Goal: Information Seeking & Learning: Understand process/instructions

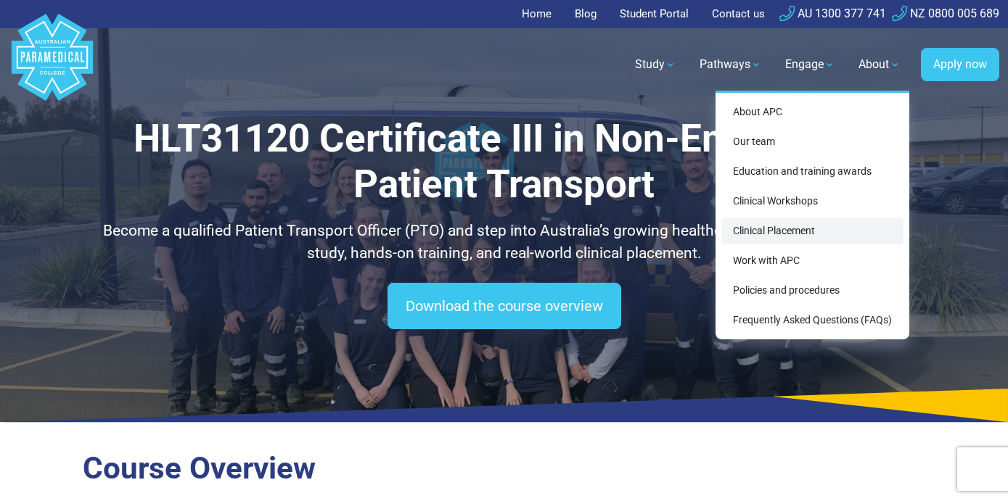
click at [803, 231] on link "Clinical Placement" at bounding box center [812, 231] width 182 height 27
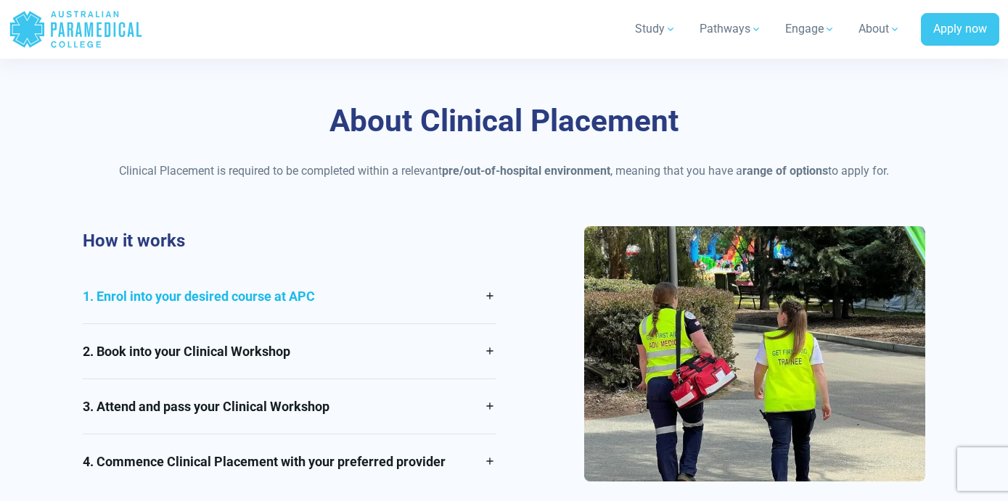
scroll to position [957, 0]
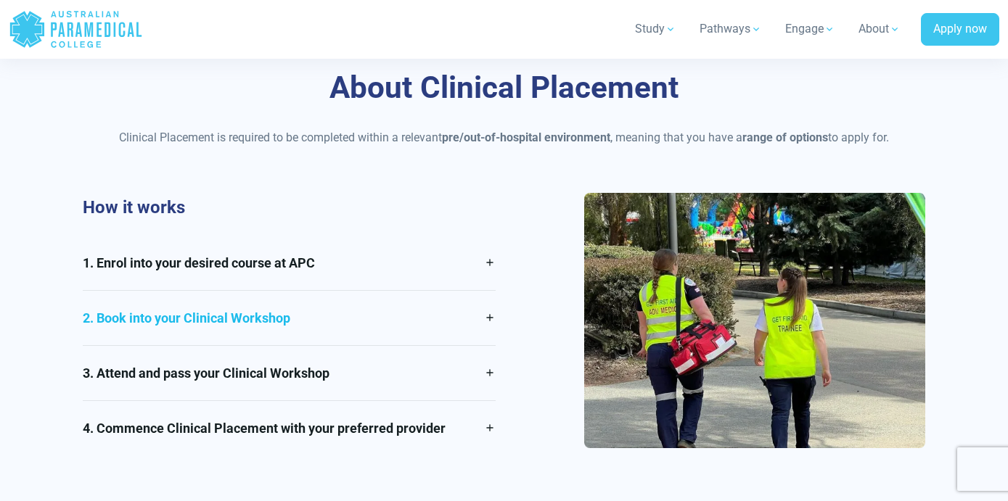
click at [490, 298] on link "2. Book into your Clinical Workshop" at bounding box center [289, 318] width 412 height 54
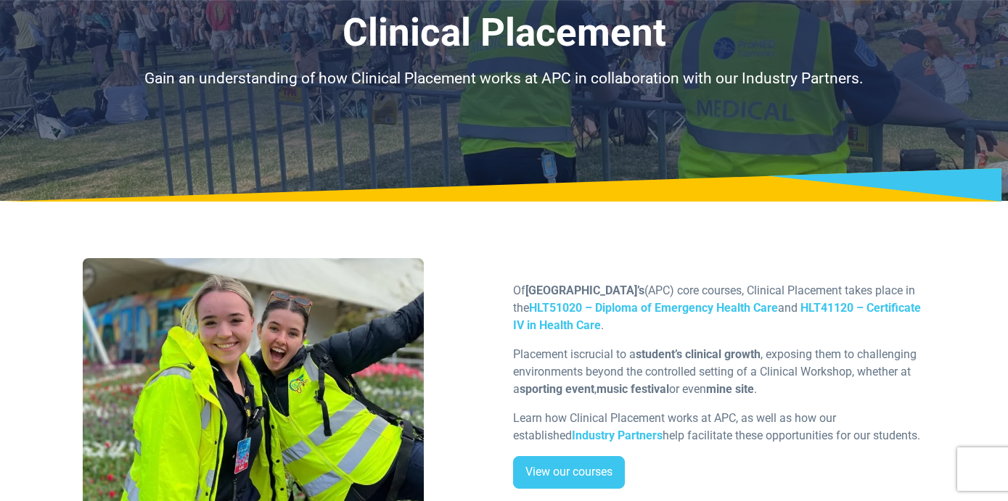
scroll to position [0, 0]
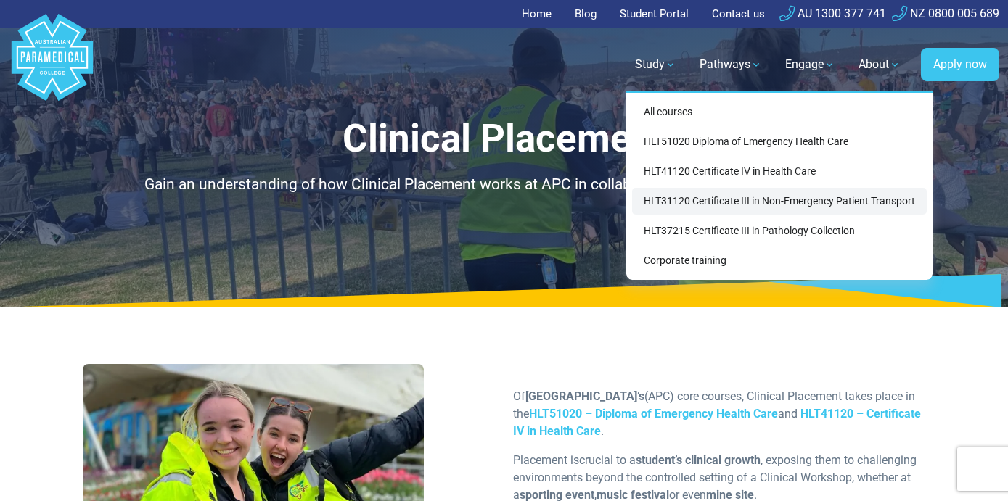
click at [687, 200] on link "HLT31120 Certificate III in Non-Emergency Patient Transport" at bounding box center [779, 201] width 295 height 27
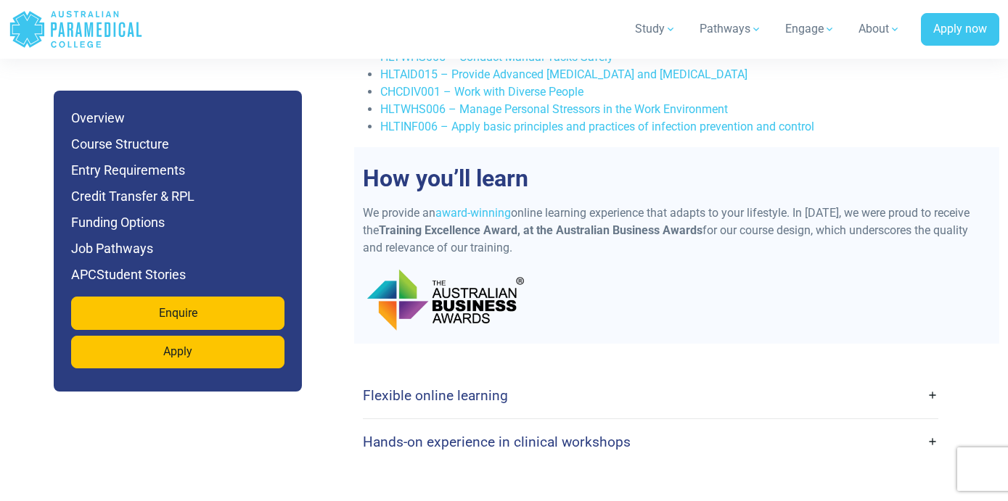
scroll to position [3117, 0]
click at [935, 378] on link "Flexible online learning" at bounding box center [650, 395] width 575 height 34
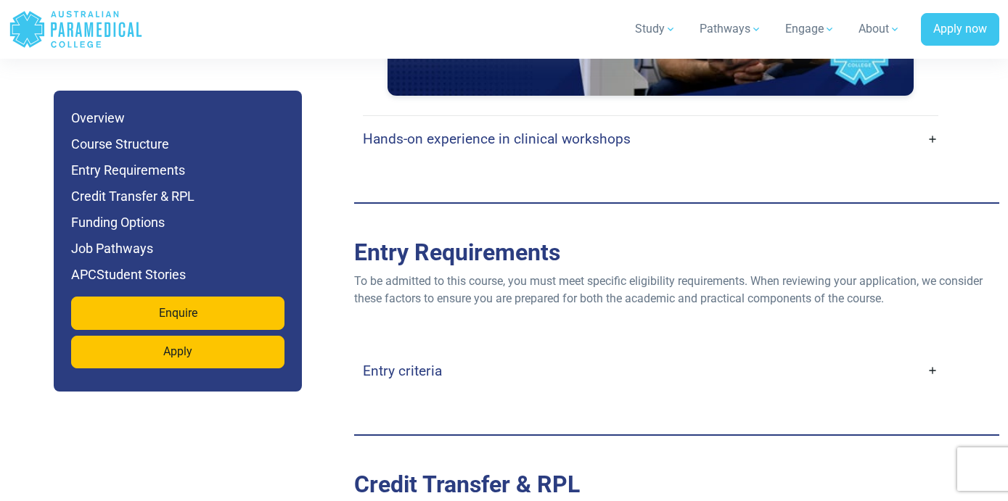
scroll to position [3900, 0]
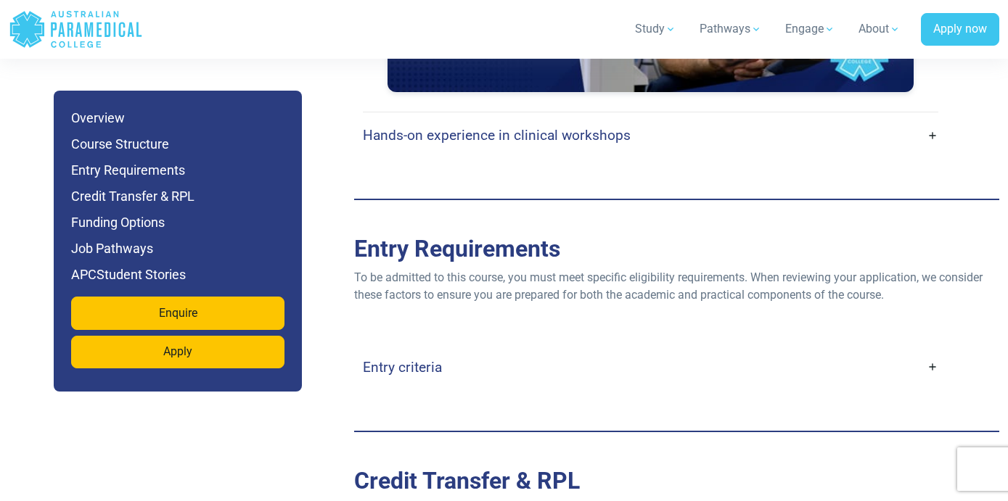
click at [414, 359] on h4 "Entry criteria" at bounding box center [402, 367] width 79 height 17
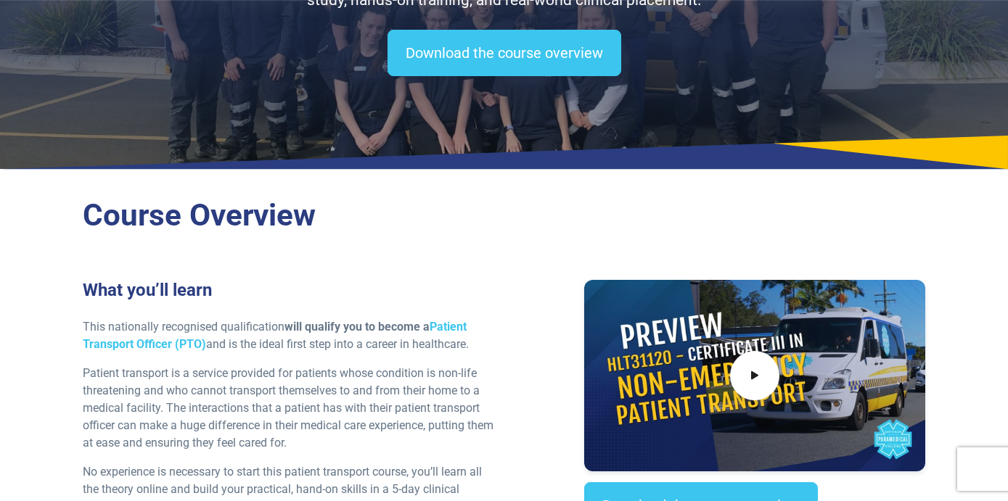
scroll to position [0, 0]
